Goal: Use online tool/utility: Utilize a website feature to perform a specific function

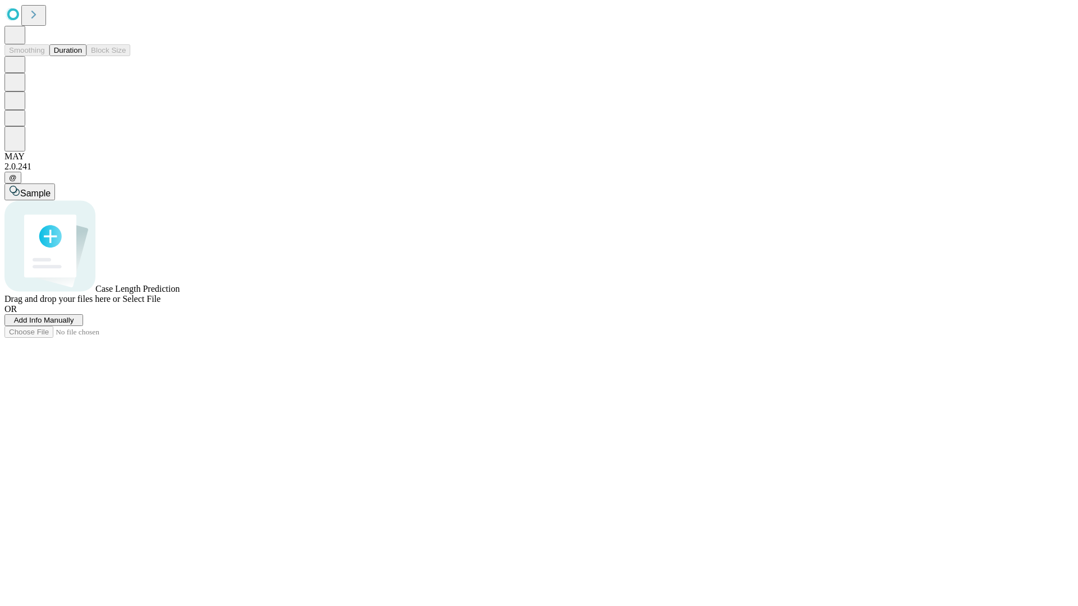
click at [82, 56] on button "Duration" at bounding box center [67, 50] width 37 height 12
click at [161, 304] on span "Select File" at bounding box center [141, 299] width 38 height 10
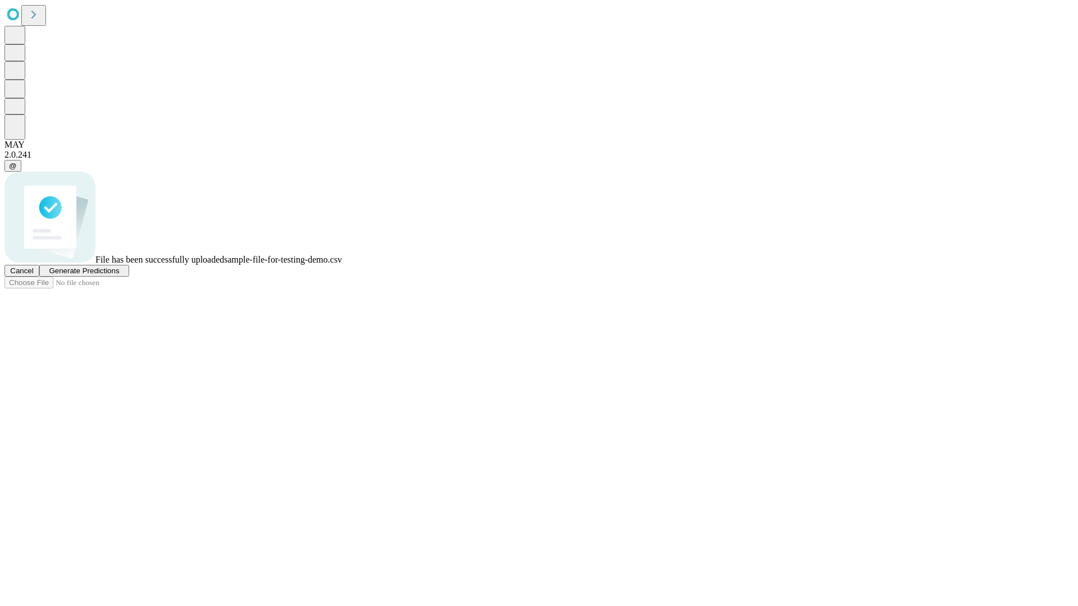
click at [119, 275] on span "Generate Predictions" at bounding box center [84, 271] width 70 height 8
